Goal: Check status: Check status

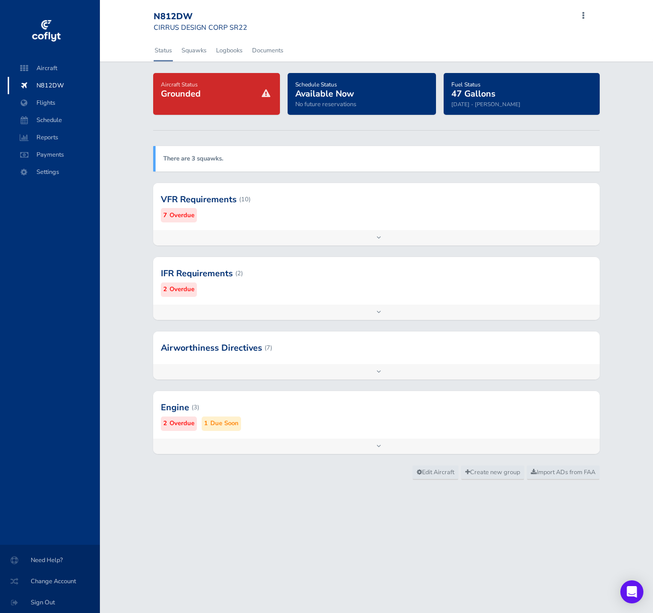
click at [305, 209] on div at bounding box center [376, 199] width 447 height 47
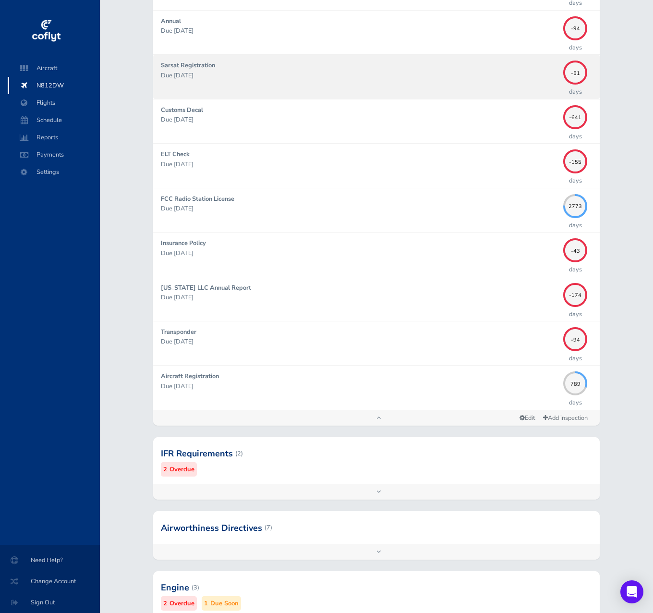
scroll to position [344, 0]
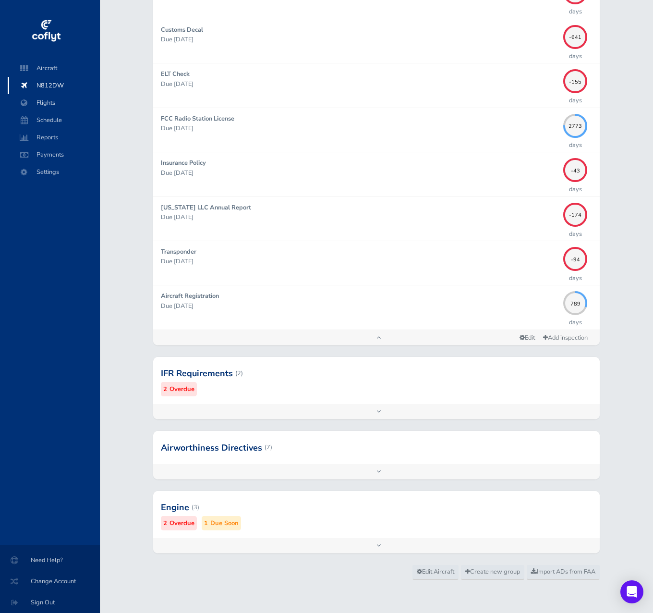
click at [300, 391] on div at bounding box center [376, 373] width 447 height 47
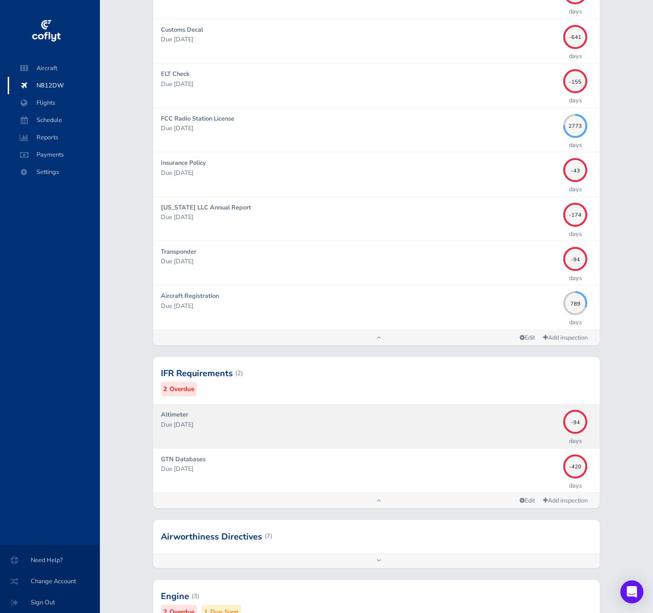
scroll to position [433, 0]
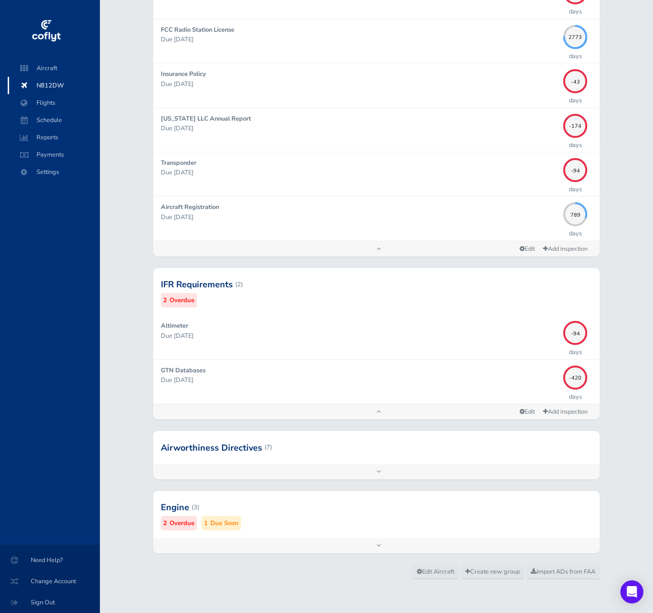
click at [315, 525] on div at bounding box center [376, 507] width 447 height 47
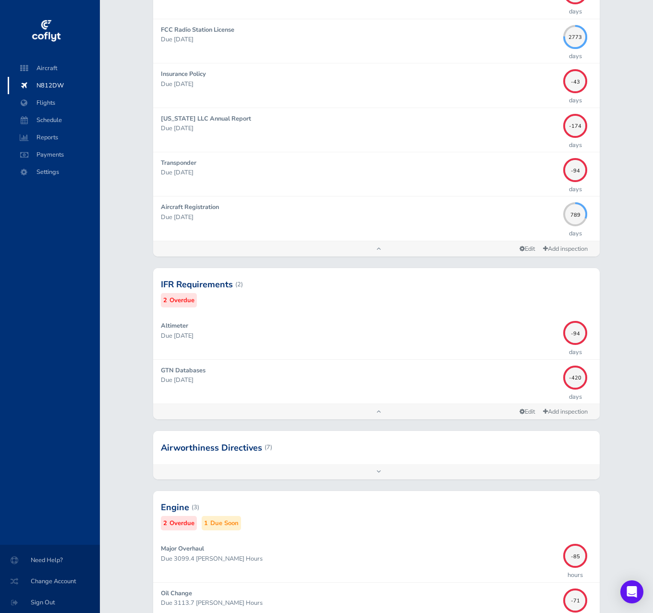
scroll to position [567, 0]
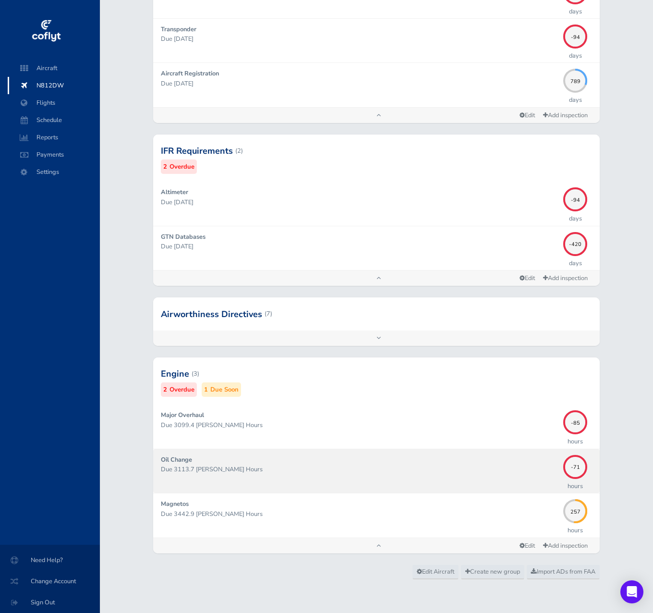
click at [455, 456] on div "Oil Change Due 3113.7 Hobbs Hours" at bounding box center [360, 471] width 398 height 32
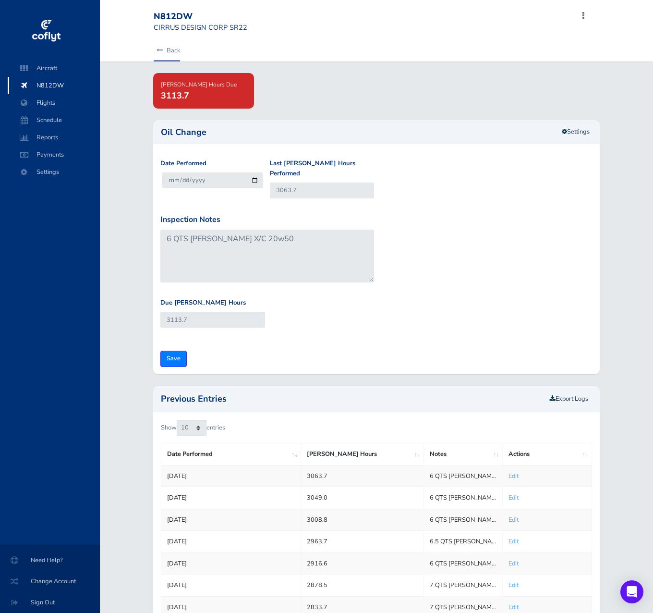
click at [170, 53] on link "Back" at bounding box center [167, 50] width 26 height 21
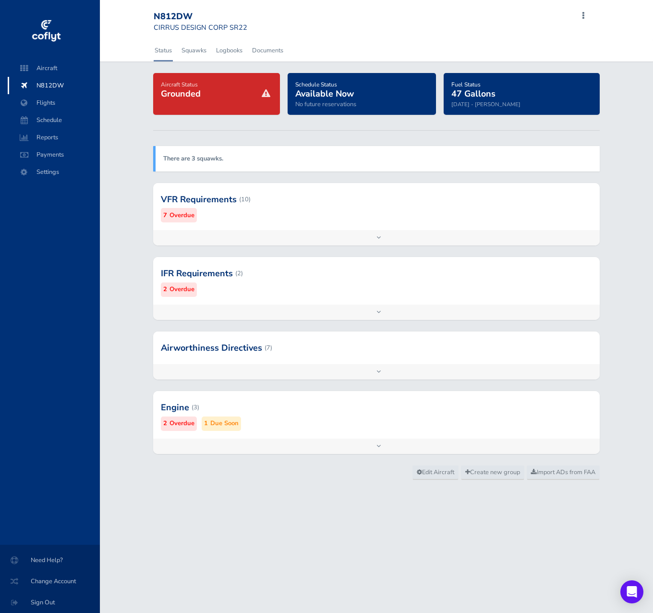
click at [493, 393] on div at bounding box center [376, 407] width 447 height 47
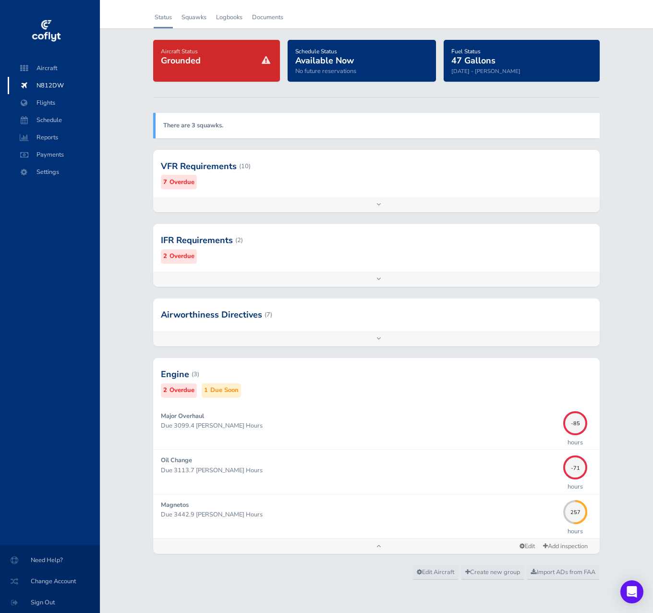
scroll to position [34, 0]
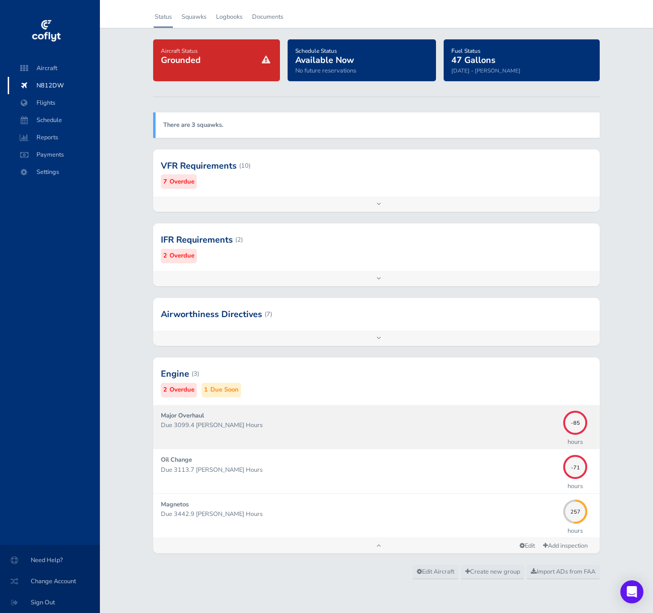
click at [354, 426] on p "Due 3099.4 [PERSON_NAME] Hours" at bounding box center [360, 425] width 398 height 10
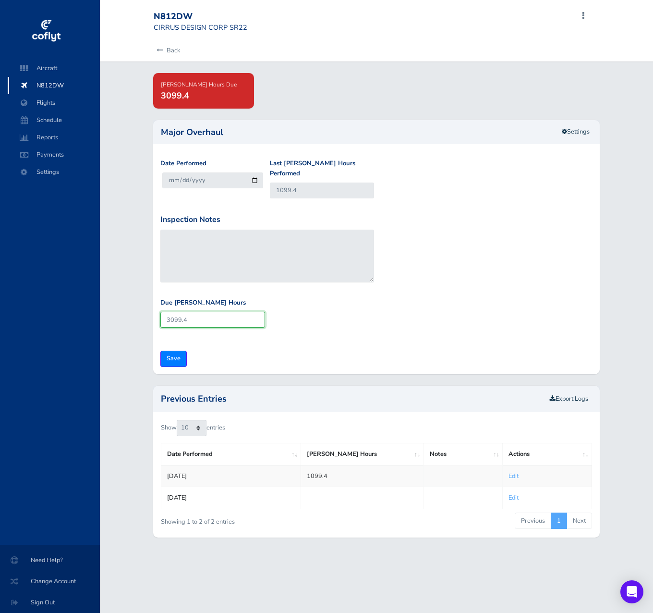
click at [190, 312] on input "3099.4" at bounding box center [212, 320] width 105 height 16
click at [570, 141] on div "Major Overhaul Settings" at bounding box center [376, 132] width 447 height 24
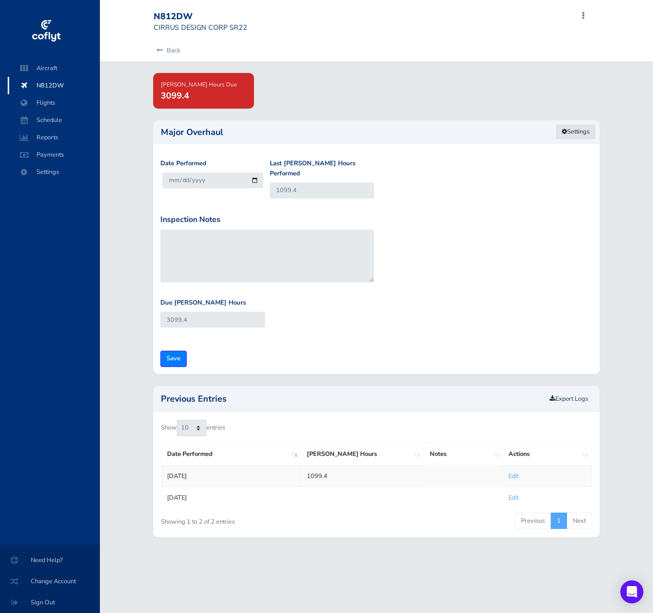
click at [570, 133] on link "Settings" at bounding box center [576, 132] width 40 height 16
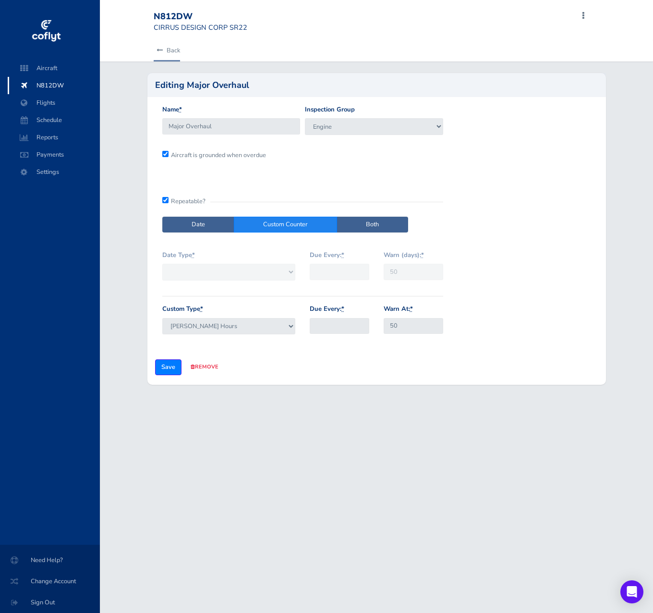
click at [160, 48] on icon at bounding box center [160, 51] width 6 height 6
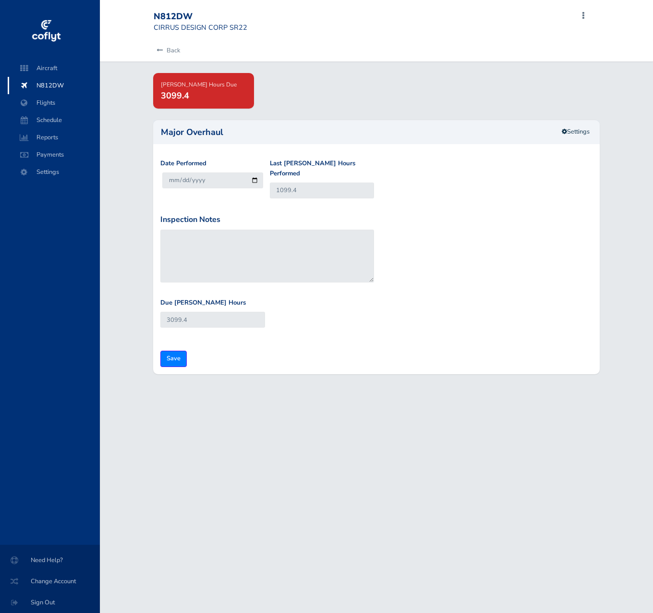
type input "[DATE]"
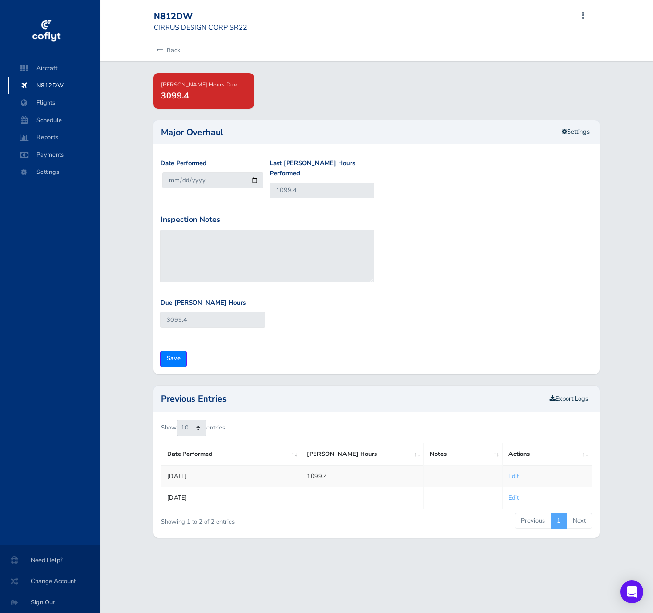
drag, startPoint x: 336, startPoint y: 464, endPoint x: 294, endPoint y: 464, distance: 42.3
click at [294, 465] on tr "[DATE] 1099.4 Edit" at bounding box center [376, 476] width 431 height 22
copy tr "1099.4"
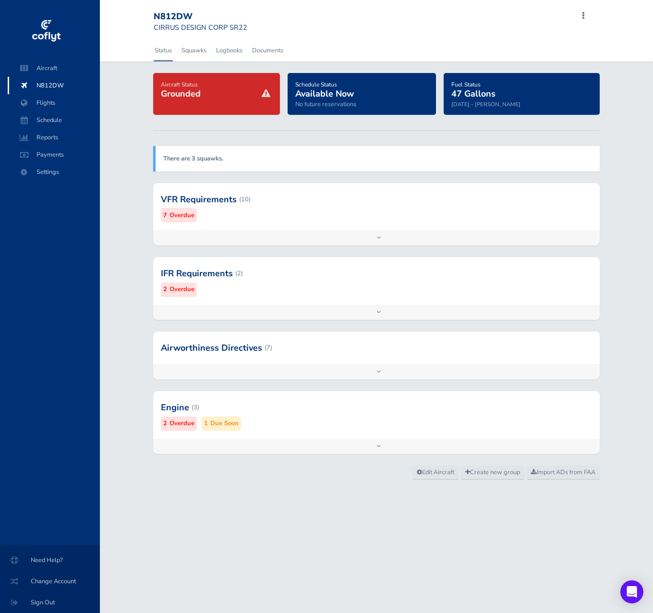
click at [326, 223] on div "VFR Requirements (10) 7 Overdue" at bounding box center [376, 206] width 447 height 47
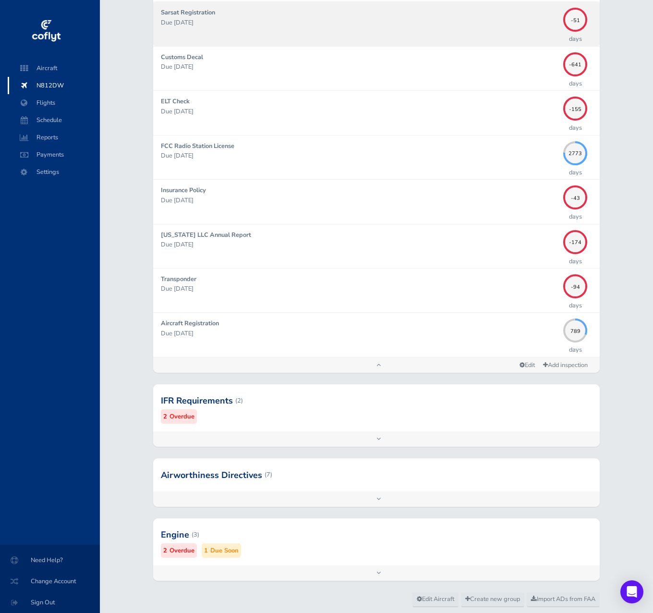
scroll to position [344, 0]
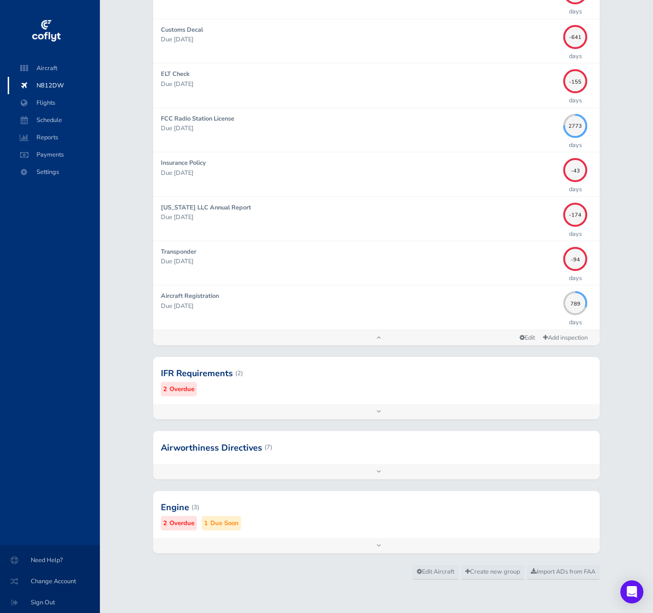
click at [443, 507] on div at bounding box center [376, 507] width 447 height 47
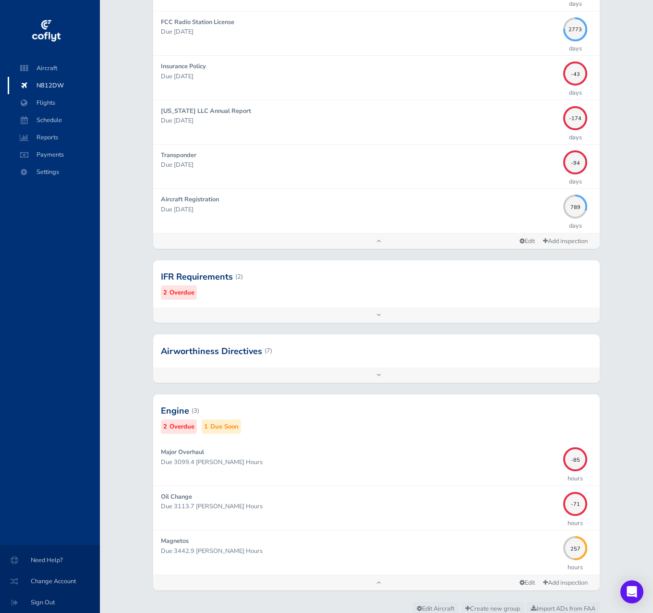
scroll to position [450, 0]
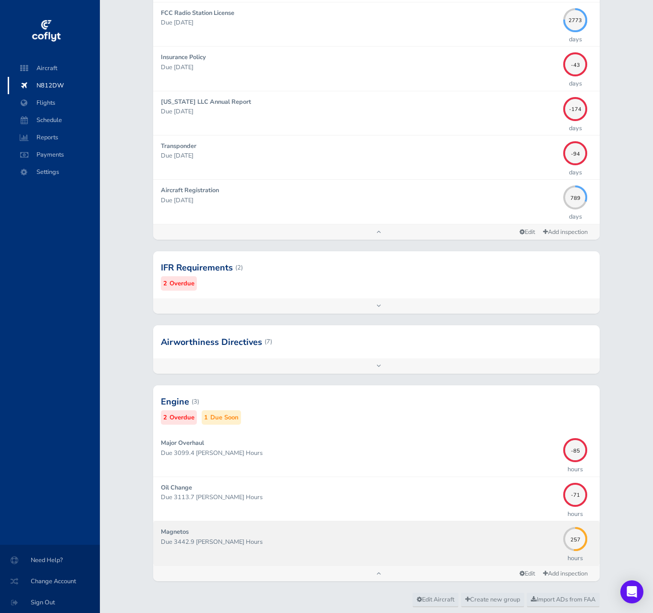
click at [436, 544] on p "Due 3442.9 Hobbs Hours" at bounding box center [360, 542] width 398 height 10
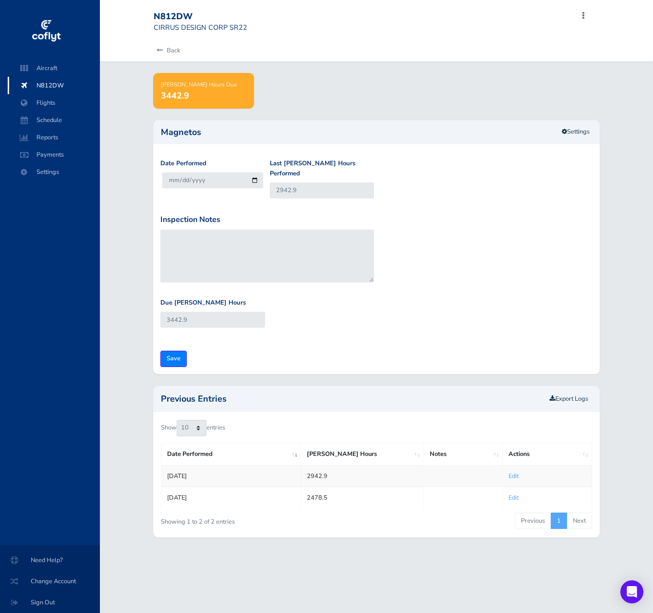
click at [496, 557] on div "N812DW CIRRUS DESIGN CORP SR22 Add Squawk Add Flight Add Reservation S Profile …" at bounding box center [376, 306] width 553 height 613
click at [41, 169] on span "Settings" at bounding box center [53, 171] width 73 height 17
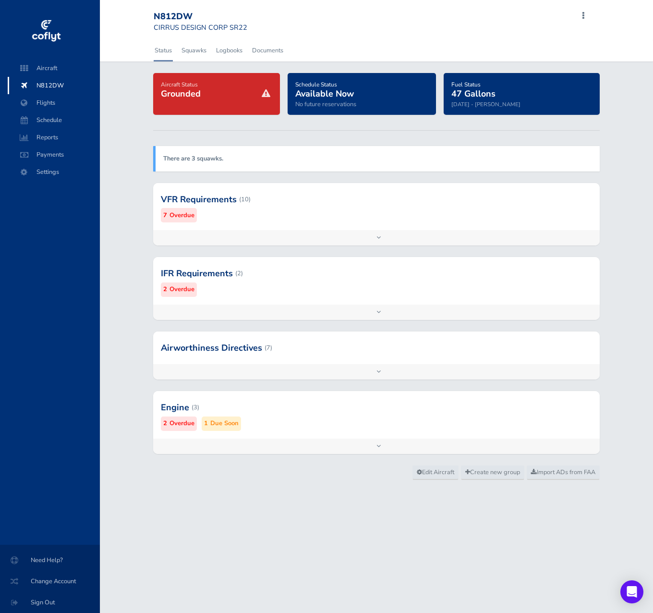
click at [345, 411] on div at bounding box center [376, 407] width 447 height 47
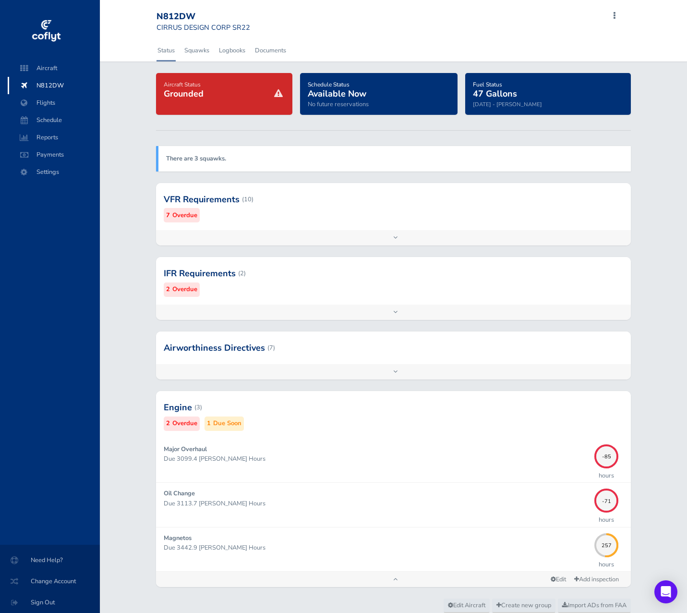
click at [298, 226] on div "VFR Requirements (10) 7 Overdue" at bounding box center [393, 206] width 475 height 47
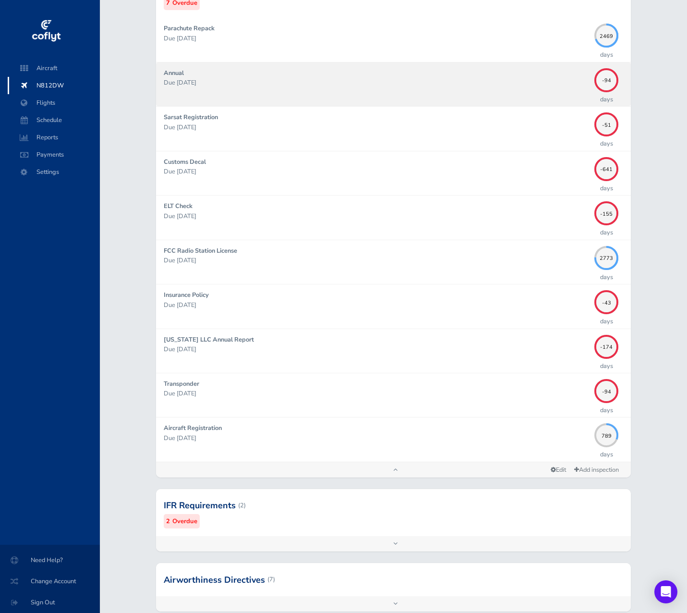
scroll to position [478, 0]
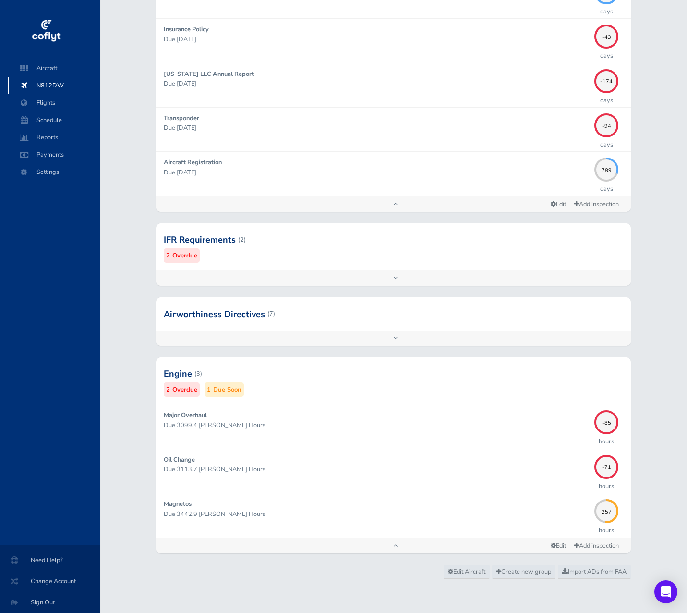
click at [307, 257] on div at bounding box center [393, 239] width 475 height 47
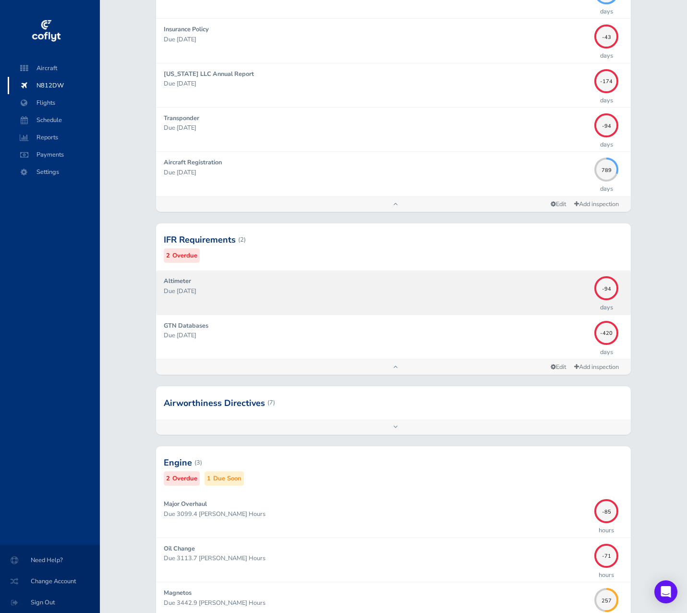
click at [316, 284] on div "Altimeter Due [DATE]" at bounding box center [377, 292] width 426 height 32
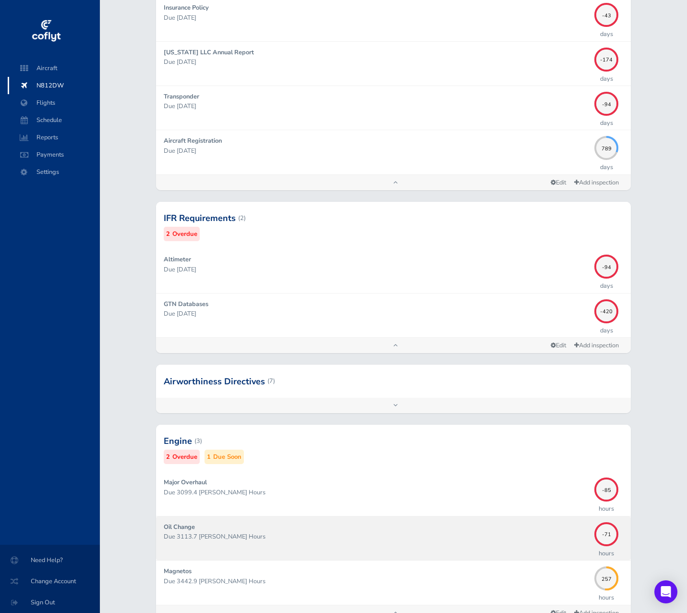
scroll to position [498, 0]
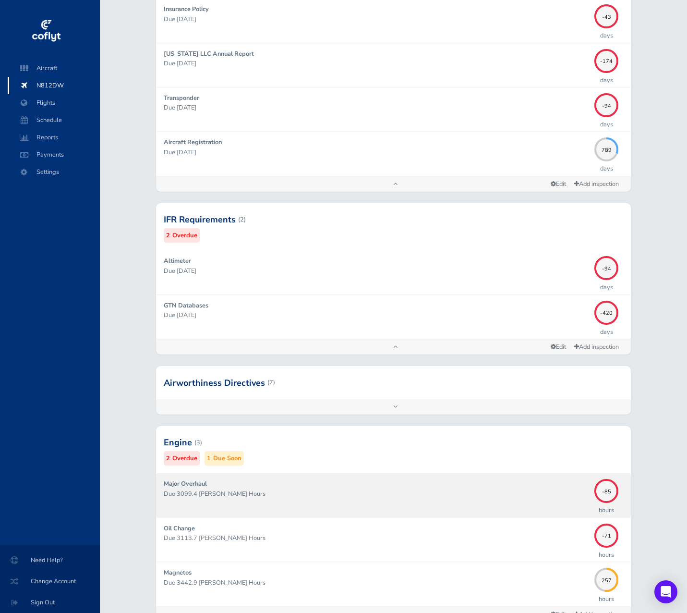
click at [517, 495] on p "Due 3099.4 [PERSON_NAME] Hours" at bounding box center [377, 494] width 426 height 10
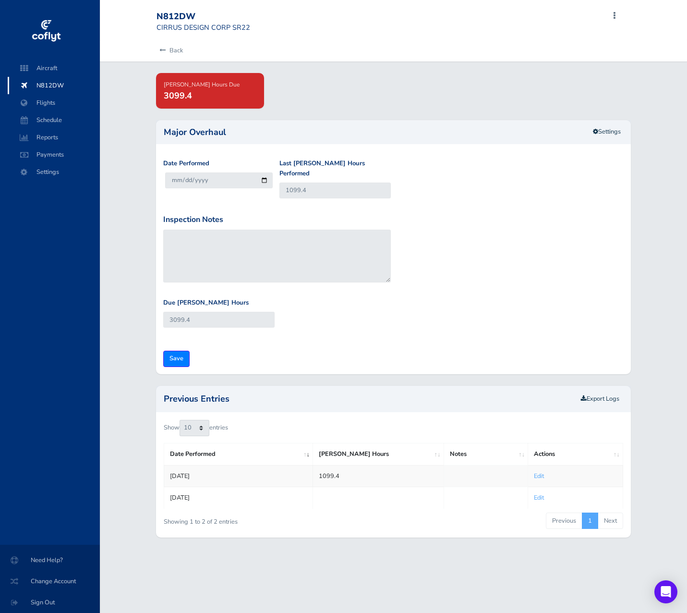
click at [563, 90] on div "[PERSON_NAME] Hours Due 3099.4" at bounding box center [393, 91] width 489 height 36
